Goal: Information Seeking & Learning: Find specific fact

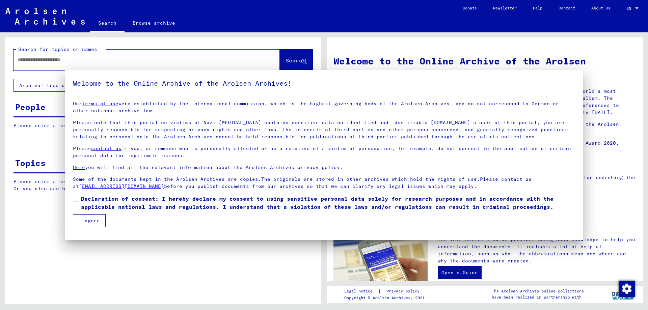
type input "*******"
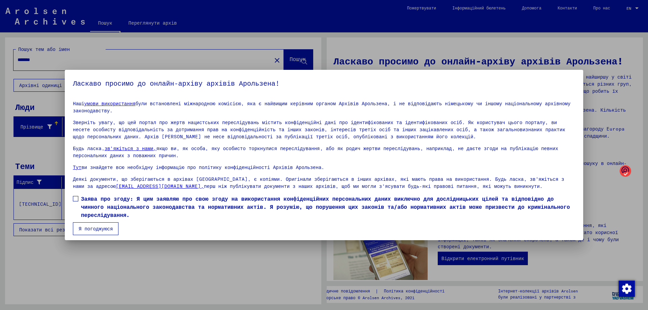
click at [75, 200] on span at bounding box center [75, 198] width 5 height 5
click at [99, 226] on font "Я погоджуюся" at bounding box center [96, 229] width 34 height 6
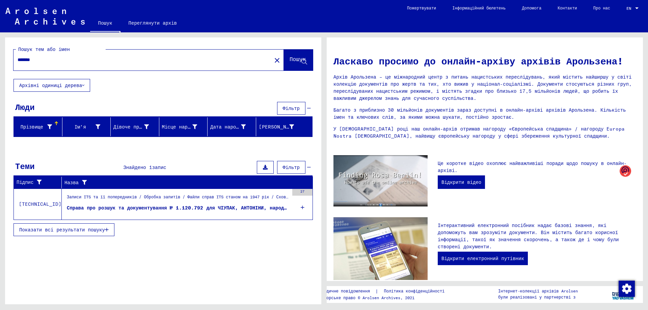
click at [91, 233] on button "Показати всі результати пошуку" at bounding box center [64, 229] width 101 height 13
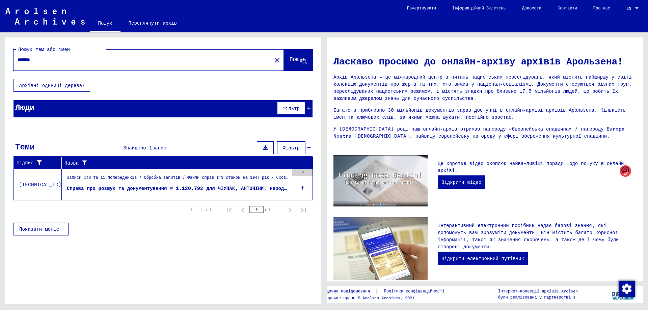
click at [270, 190] on font "Справа про розшук та документування № 1.120.792 для ЧІУПАК, АНТОНІНИ, народжено…" at bounding box center [193, 188] width 253 height 6
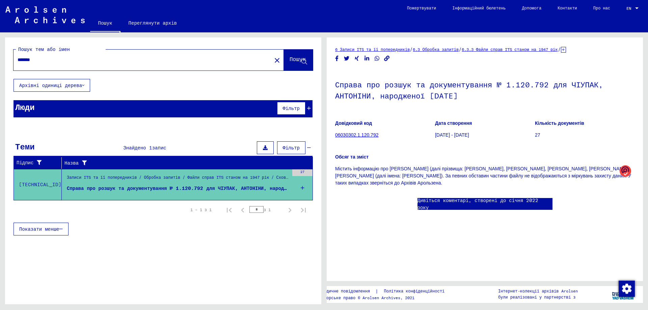
scroll to position [24, 0]
click at [218, 189] on font "Справа про розшук та документування № 1.120.792 для ЧІУПАК, АНТОНІНИ, народжено…" at bounding box center [193, 188] width 253 height 6
click at [364, 132] on font "06030302.1.120.792" at bounding box center [356, 134] width 43 height 5
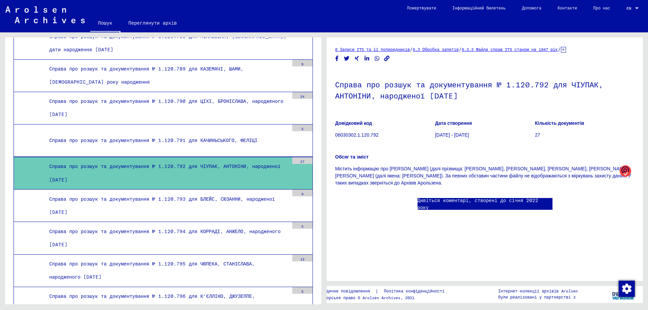
click at [489, 197] on font "Дивіться коментарі, створені до січня 2022 року" at bounding box center [478, 203] width 121 height 13
